Goal: Task Accomplishment & Management: Manage account settings

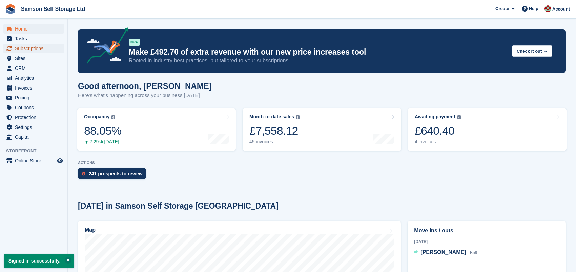
click at [19, 50] on span "Subscriptions" at bounding box center [35, 48] width 41 height 9
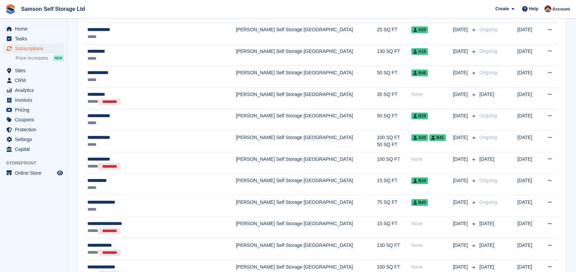
scroll to position [534, 0]
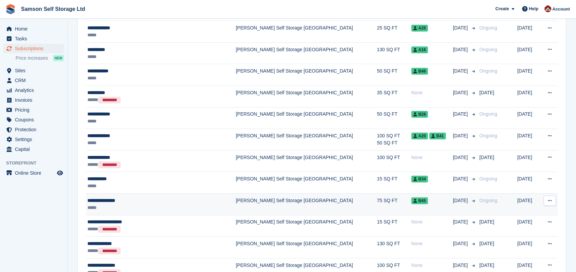
click at [100, 199] on div "**********" at bounding box center [148, 200] width 123 height 7
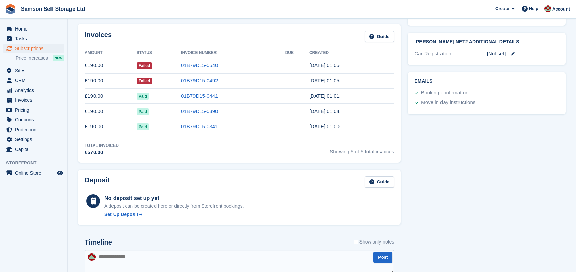
scroll to position [208, 0]
